Goal: Obtain resource: Download file/media

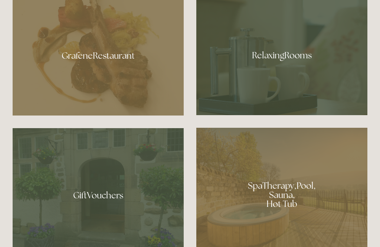
scroll to position [444, 0]
click at [151, 95] on div at bounding box center [98, 52] width 171 height 125
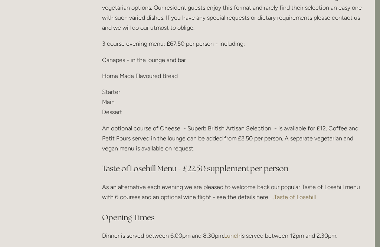
scroll to position [955, 5]
click at [305, 193] on link "Taste of Losehill" at bounding box center [295, 196] width 42 height 7
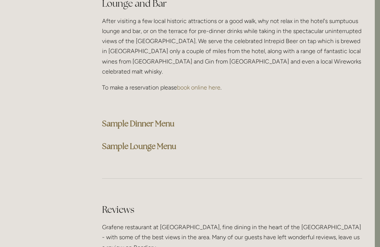
scroll to position [1924, 5]
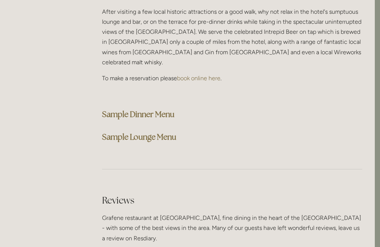
click at [172, 109] on strong "Sample Dinner Menu" at bounding box center [138, 114] width 72 height 10
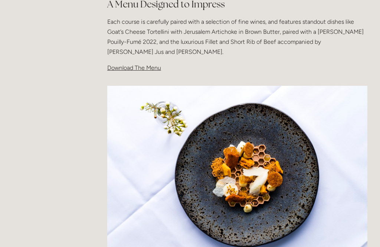
scroll to position [257, 0]
click at [148, 70] on p "Download The Menu" at bounding box center [237, 68] width 260 height 10
click at [141, 66] on span "Download The Menu" at bounding box center [134, 67] width 54 height 7
click at [151, 68] on span "Download The Menu" at bounding box center [134, 67] width 54 height 7
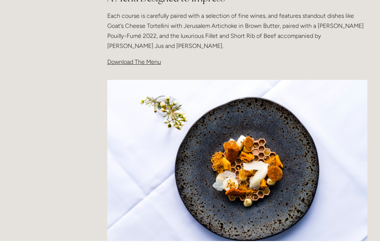
scroll to position [261, 0]
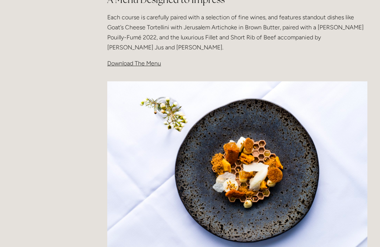
click at [143, 63] on span "Download The Menu" at bounding box center [134, 63] width 54 height 7
